Goal: Go to known website: Access a specific website the user already knows

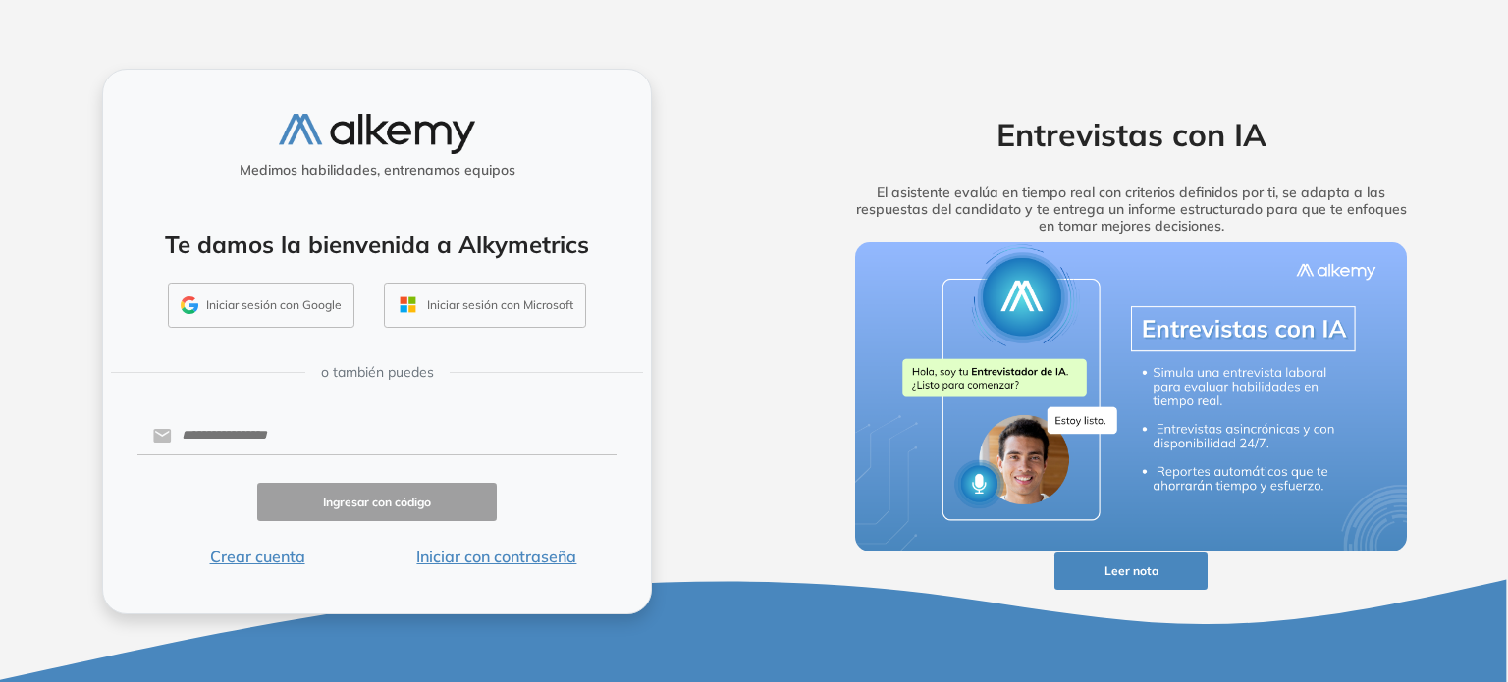
click at [267, 310] on button "Iniciar sesión con Google" at bounding box center [261, 305] width 187 height 45
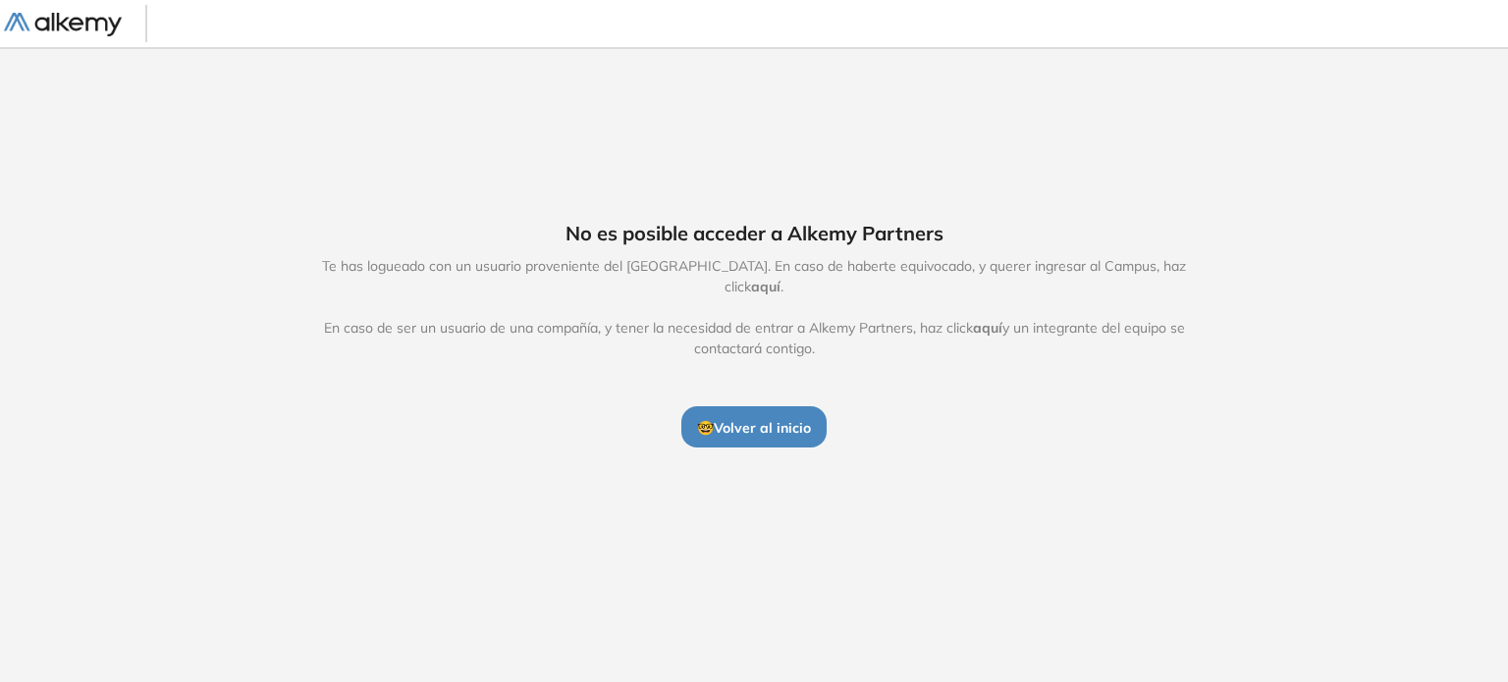
click at [780, 279] on span "aquí" at bounding box center [765, 287] width 29 height 18
